Goal: Task Accomplishment & Management: Use online tool/utility

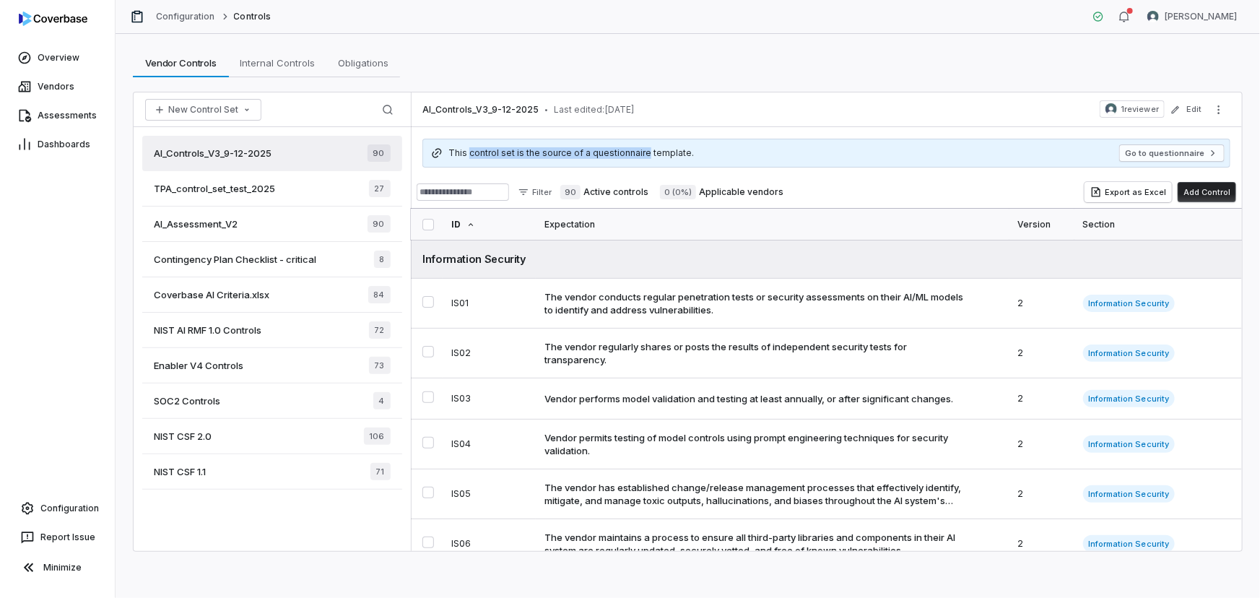
click at [226, 290] on span "Coverbase AI Criteria.xlsx" at bounding box center [212, 294] width 116 height 13
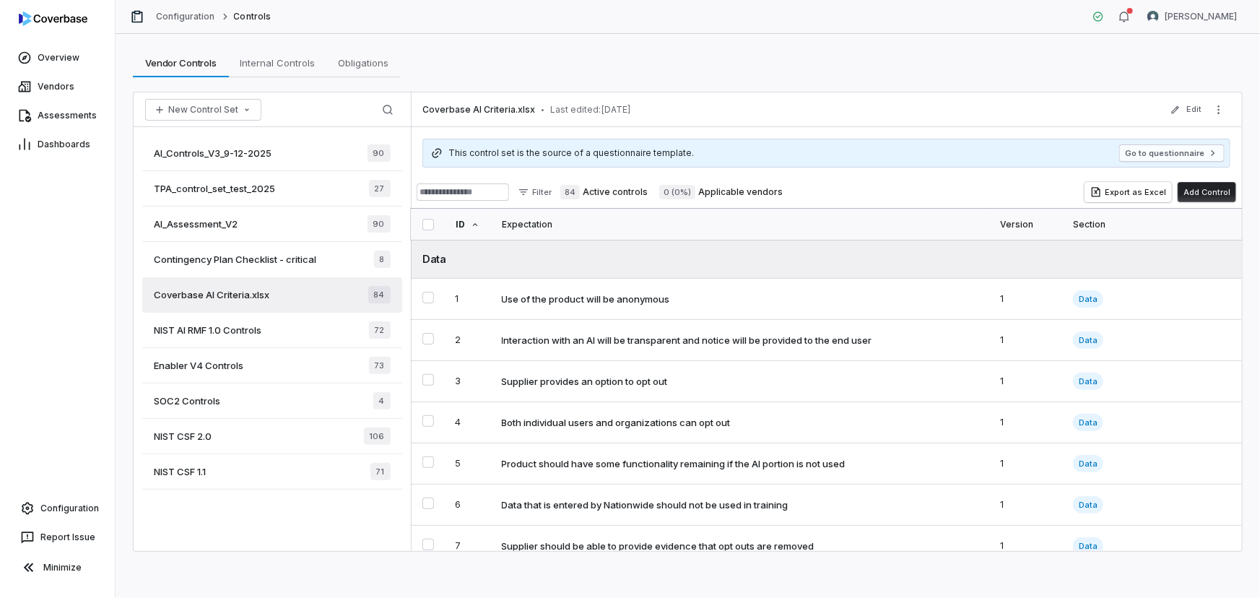
click at [219, 267] on div "Contingency Plan Checklist - critical 8" at bounding box center [272, 259] width 260 height 35
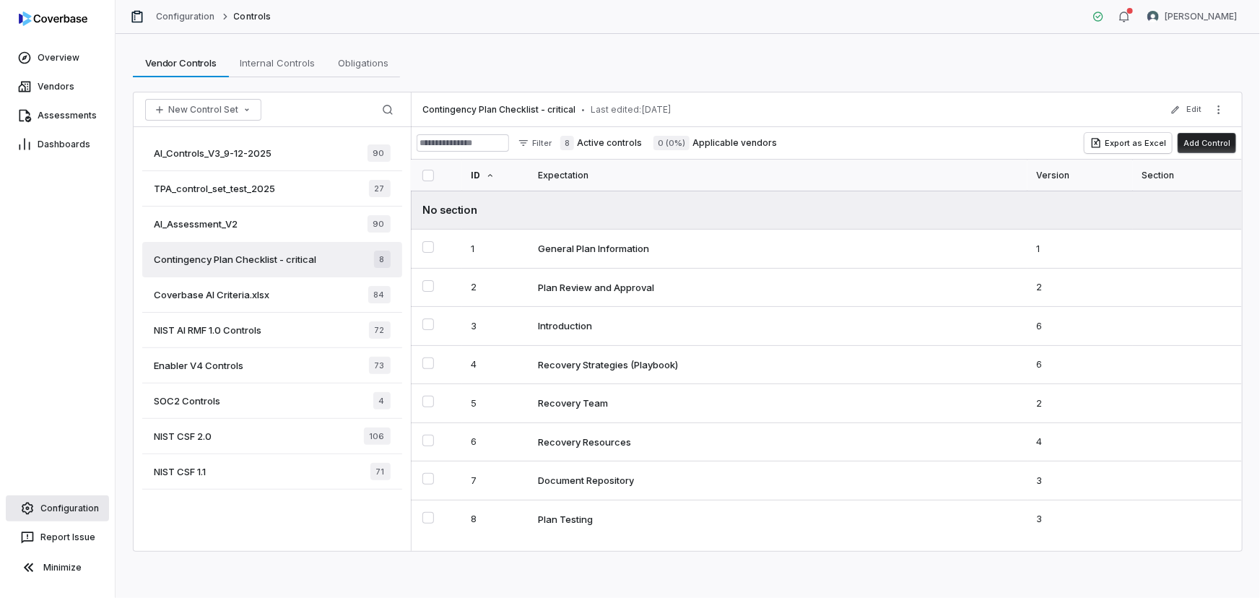
click at [69, 511] on span "Configuration" at bounding box center [69, 509] width 59 height 12
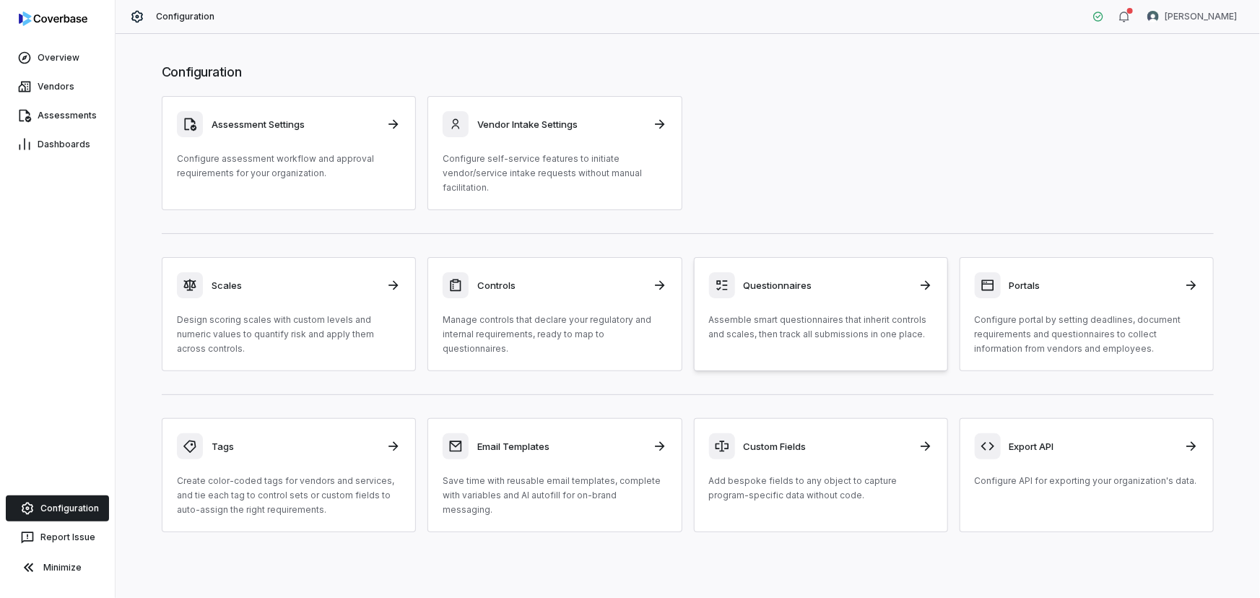
click at [865, 315] on p "Assemble smart questionnaires that inherit controls and scales, then track all …" at bounding box center [821, 327] width 224 height 29
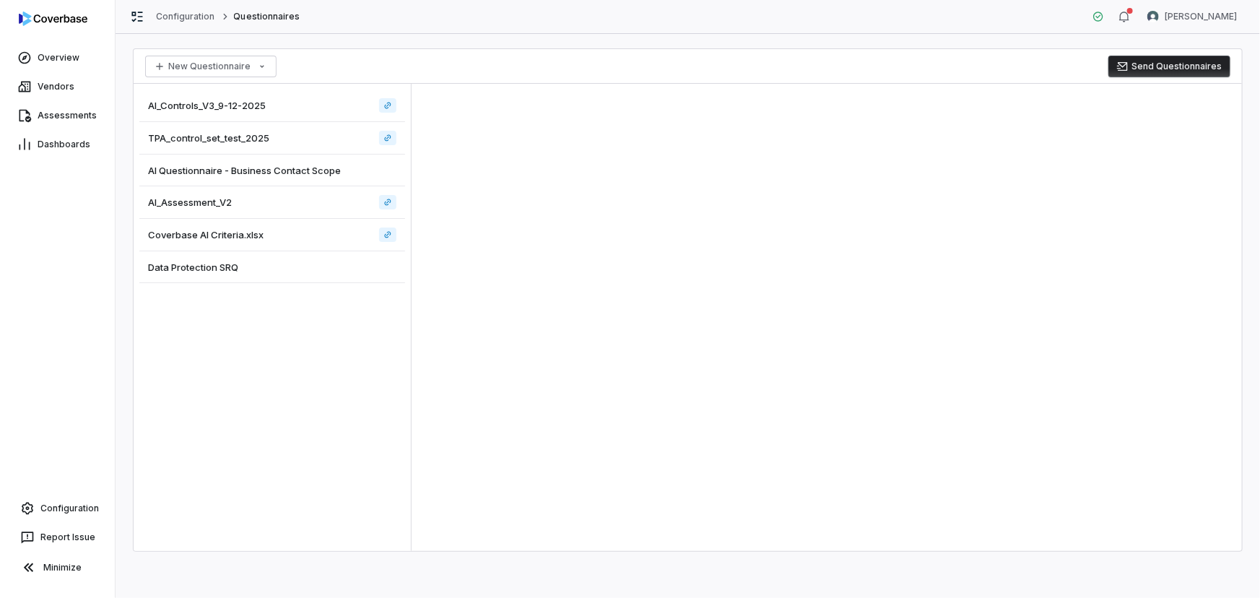
click at [204, 176] on div "AI Questionnaire - Business Contact Scope" at bounding box center [272, 171] width 266 height 32
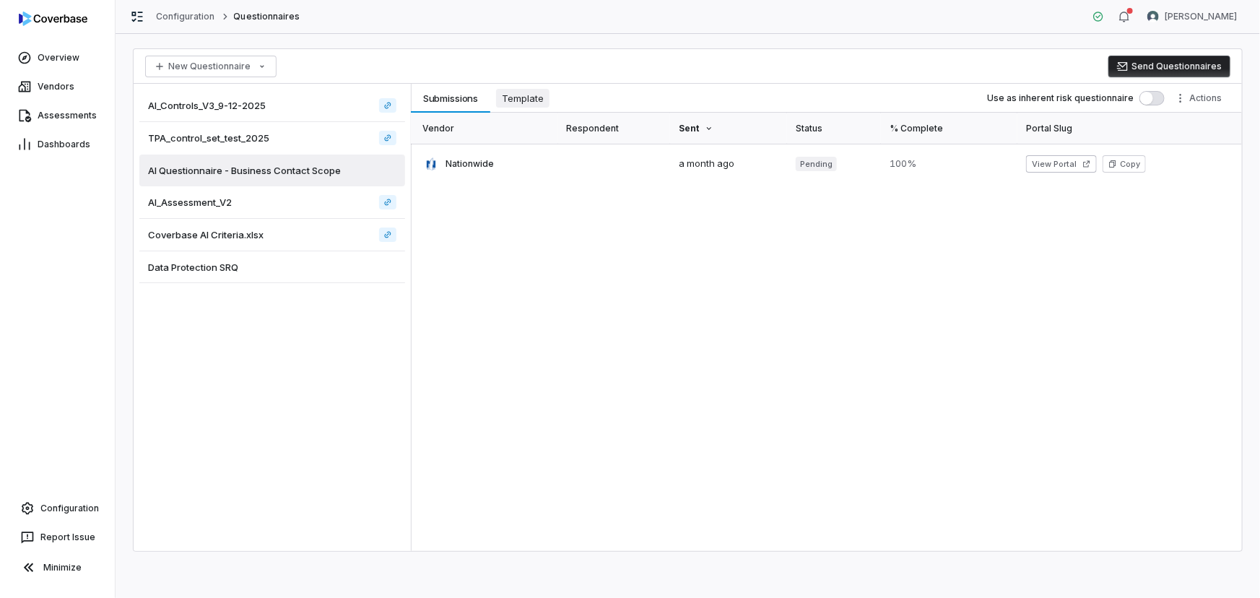
drag, startPoint x: 488, startPoint y: 108, endPoint x: 514, endPoint y: 100, distance: 27.7
click at [490, 108] on button "Submissions Submissions" at bounding box center [450, 98] width 79 height 29
click at [527, 95] on span "Template" at bounding box center [522, 98] width 53 height 19
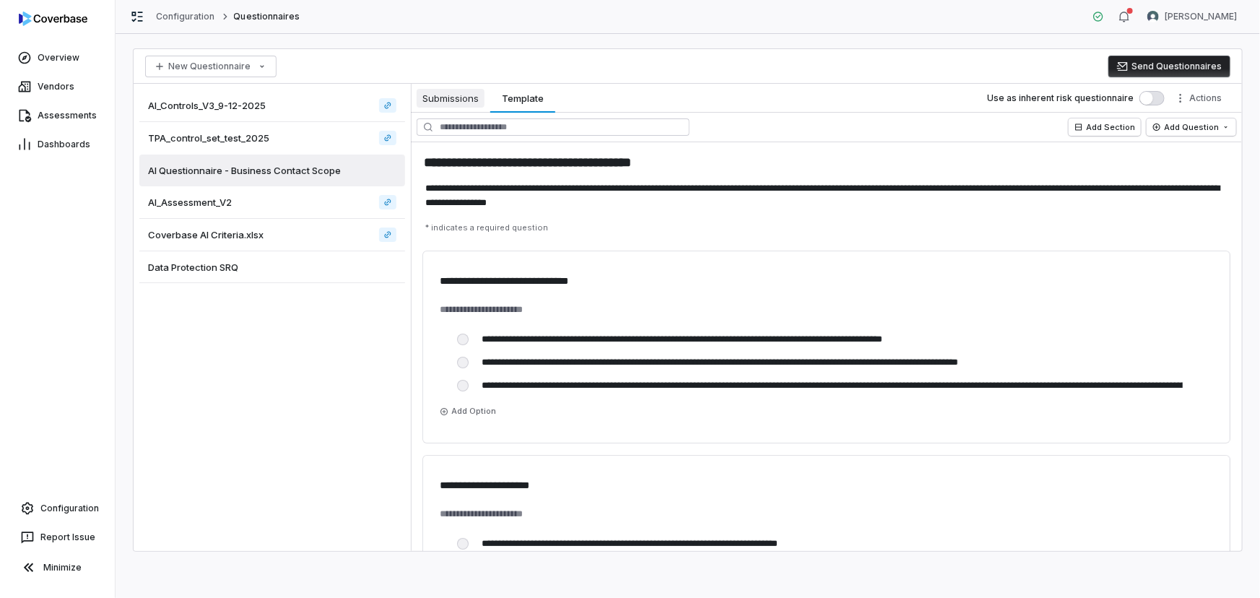
drag, startPoint x: 458, startPoint y: 96, endPoint x: 480, endPoint y: 100, distance: 22.8
click at [457, 96] on span "Submissions" at bounding box center [451, 98] width 68 height 19
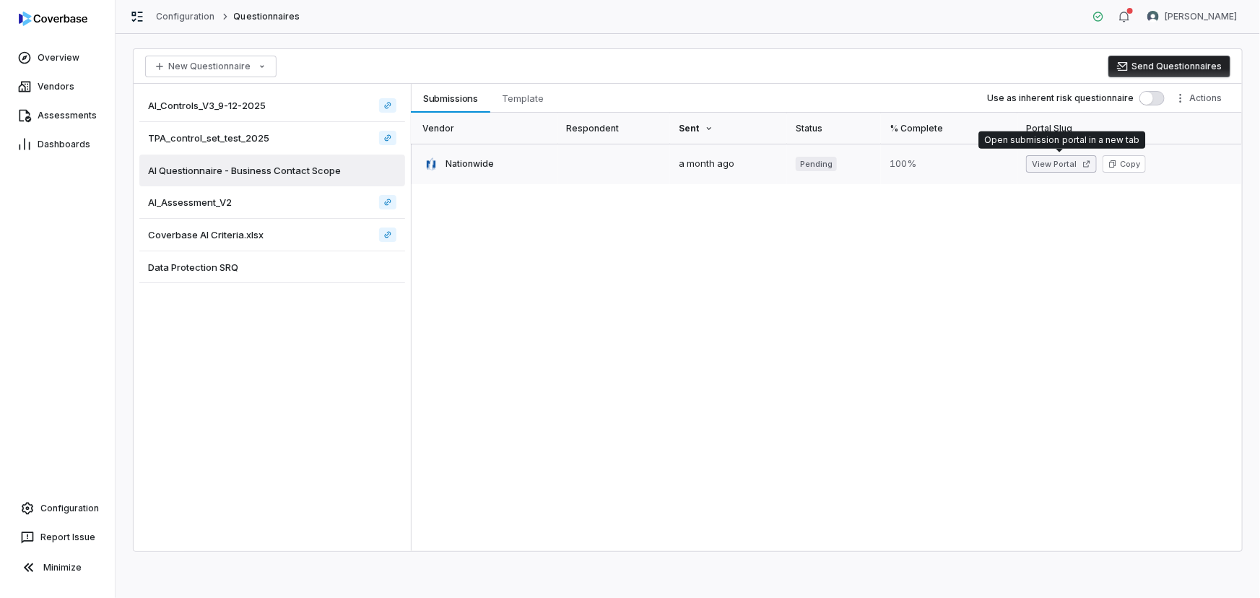
click at [1057, 160] on button "View Portal" at bounding box center [1061, 163] width 71 height 17
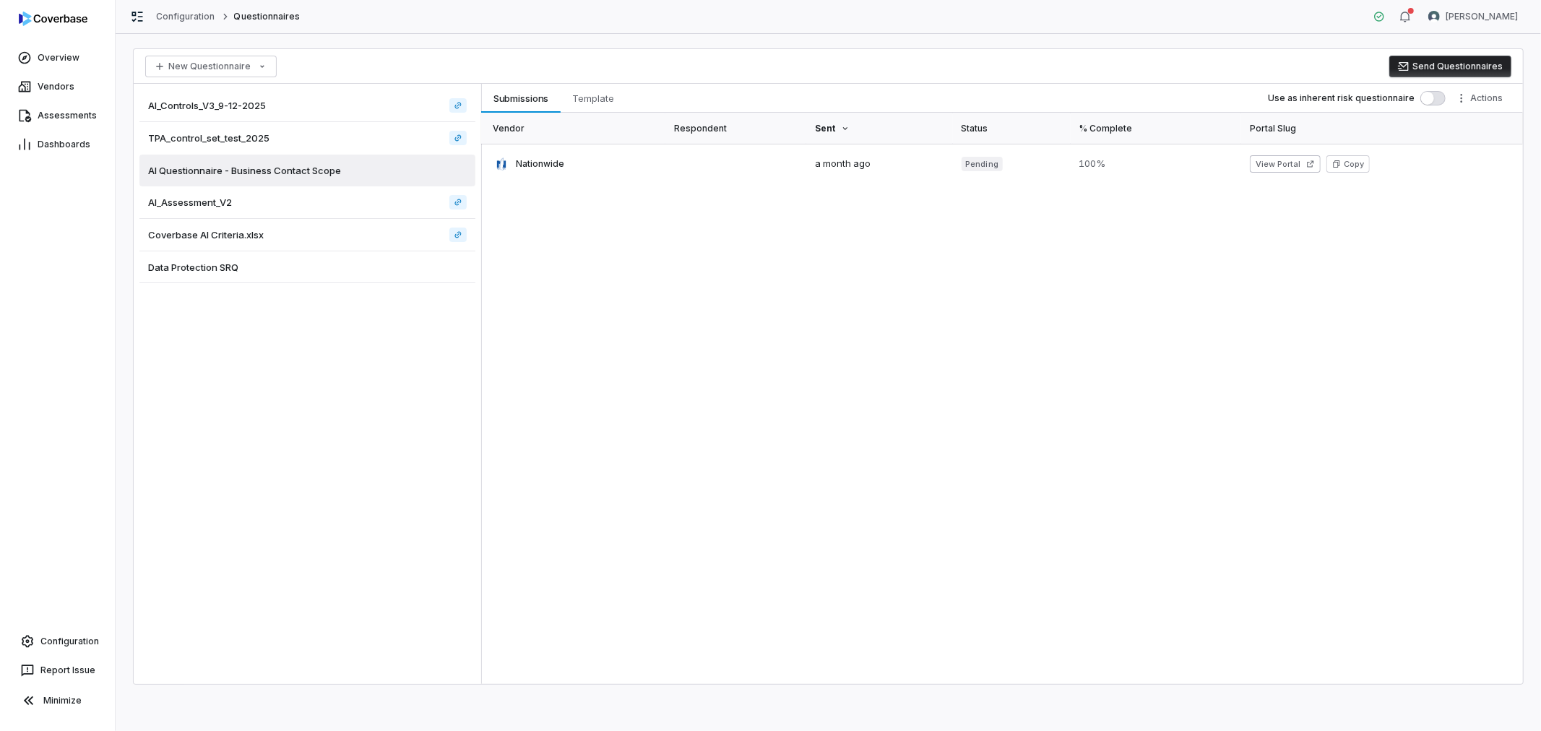
click at [241, 95] on div "AI_Controls_V3_9-12-2025" at bounding box center [307, 106] width 336 height 33
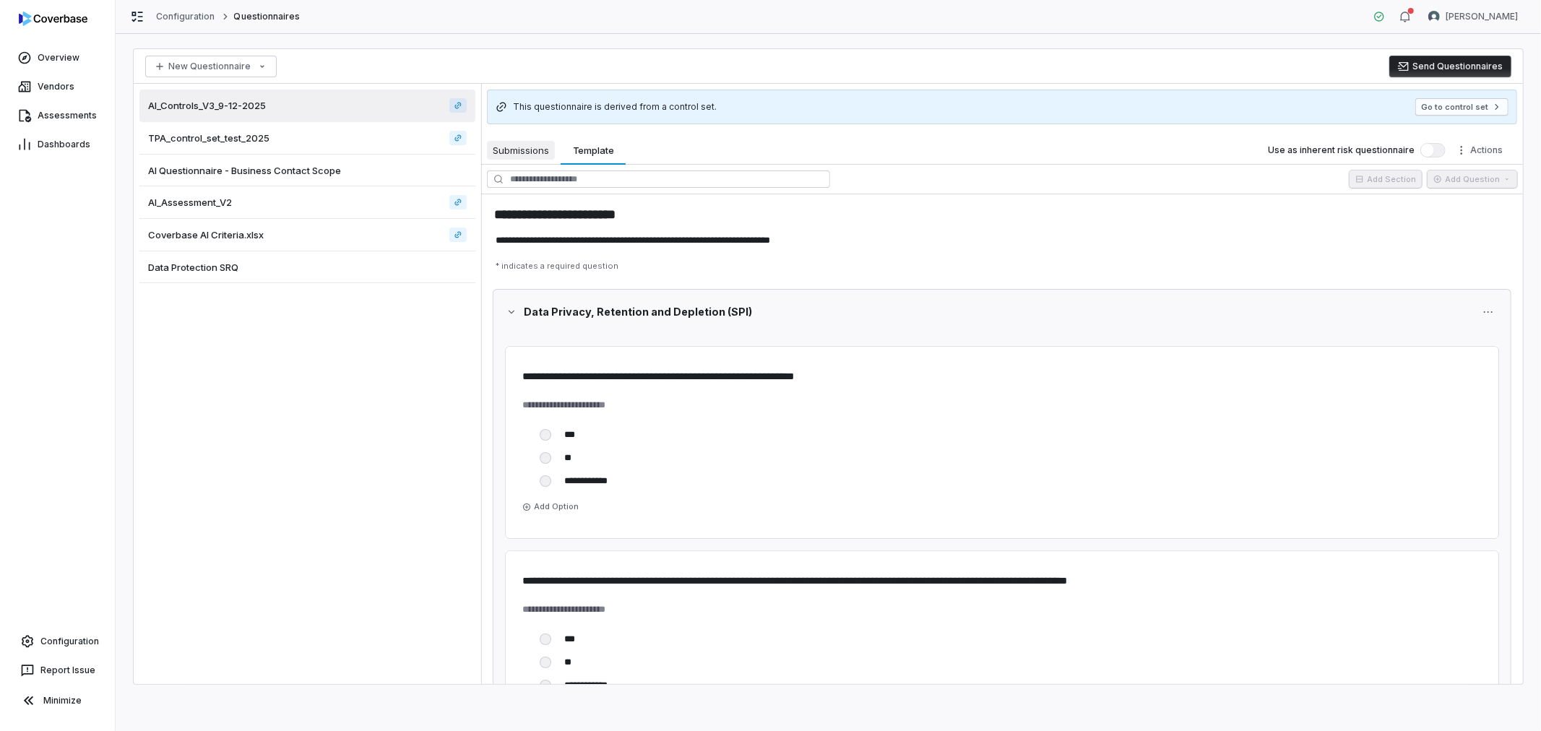
click at [520, 142] on span "Submissions" at bounding box center [521, 150] width 68 height 19
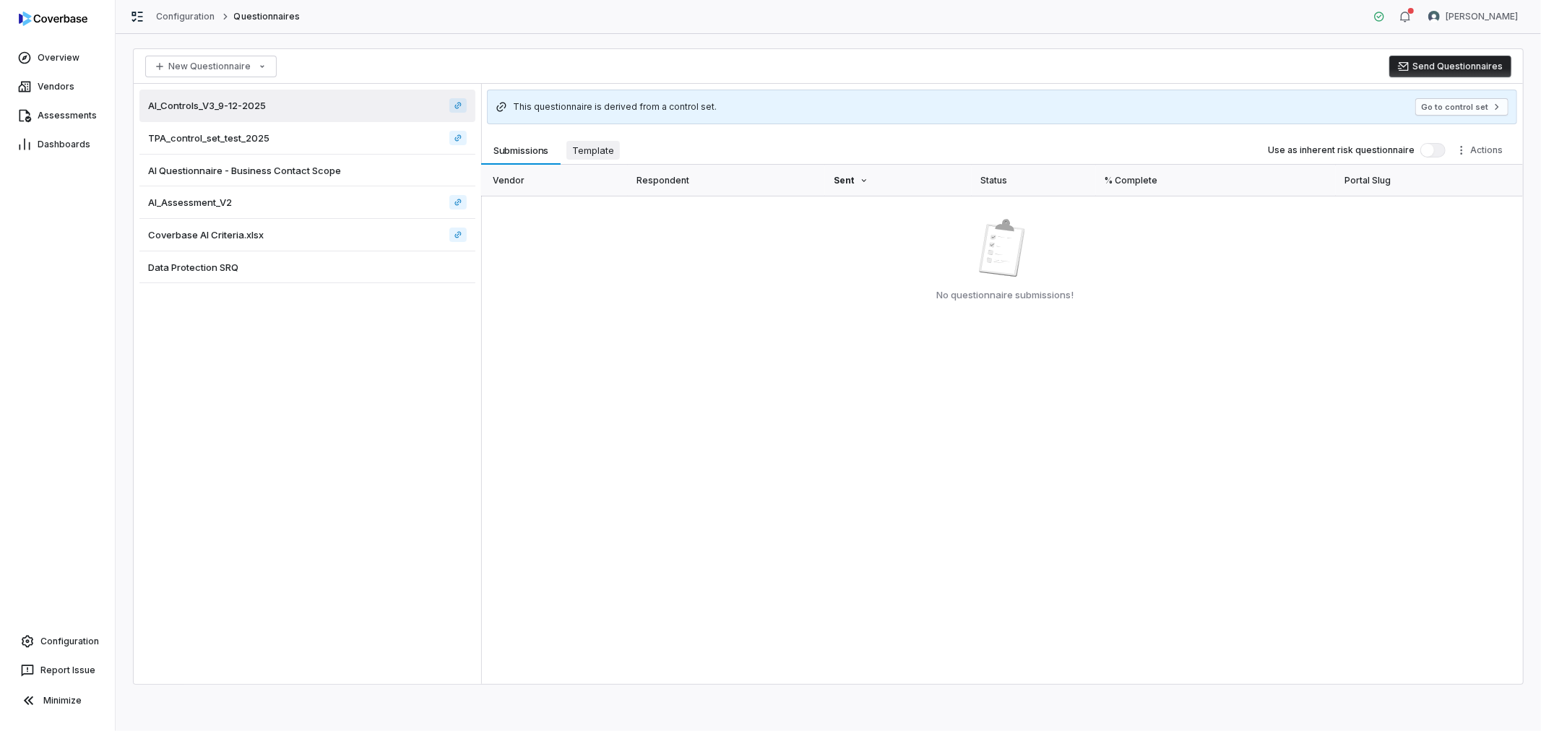
click at [599, 147] on span "Template" at bounding box center [592, 150] width 53 height 19
click at [601, 142] on span "Template" at bounding box center [592, 150] width 53 height 19
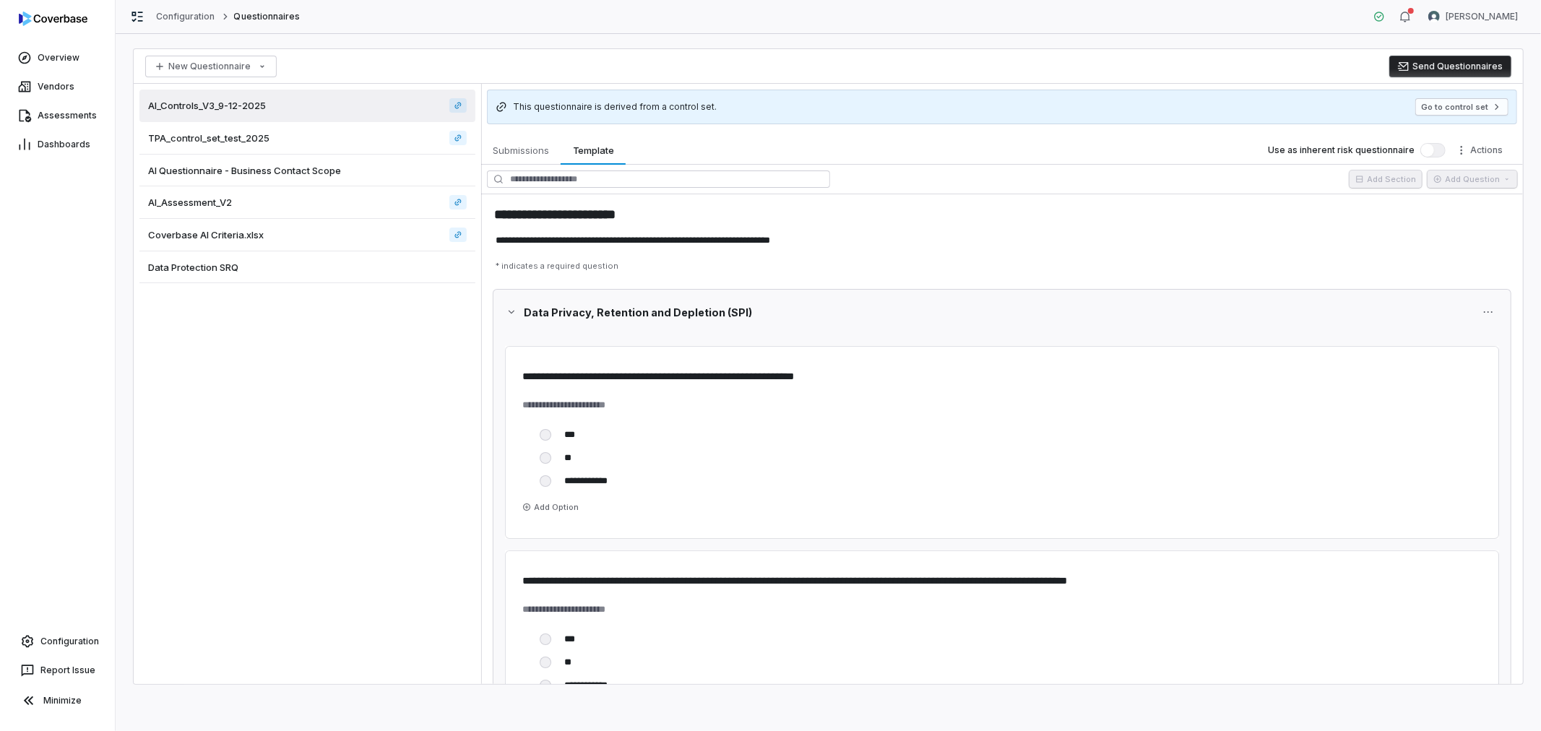
type textarea "*"
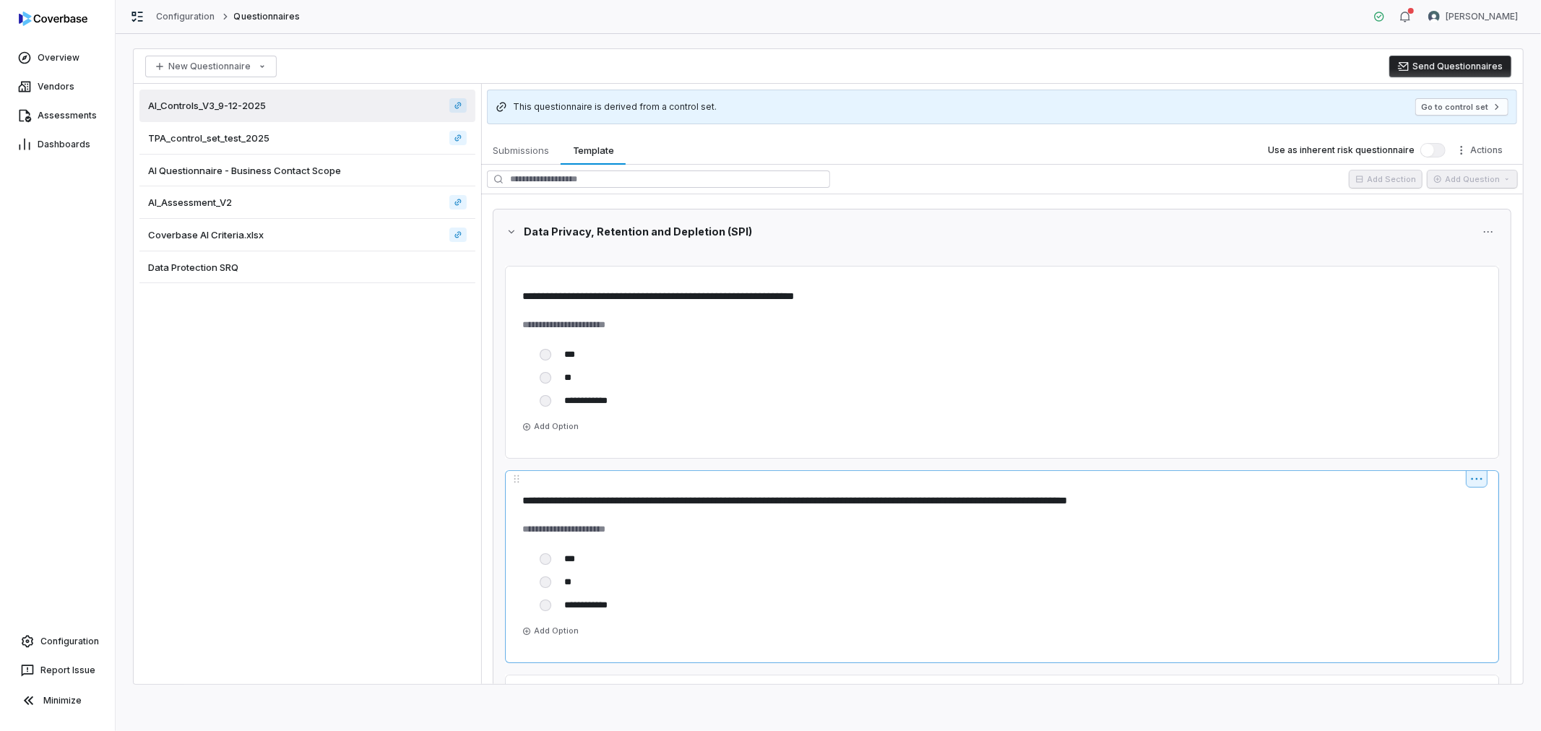
scroll to position [160, 0]
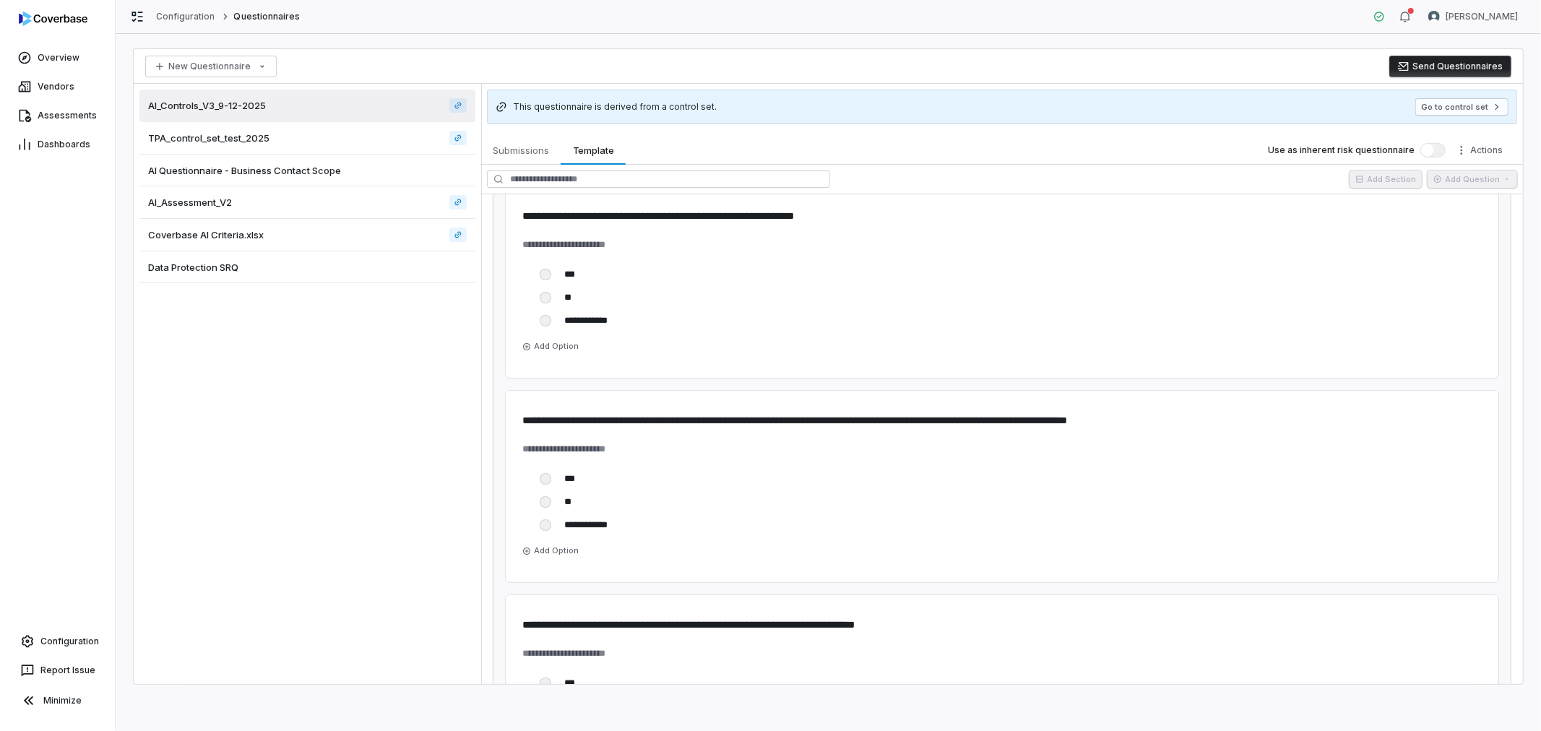
type textarea "*"
